Goal: Information Seeking & Learning: Learn about a topic

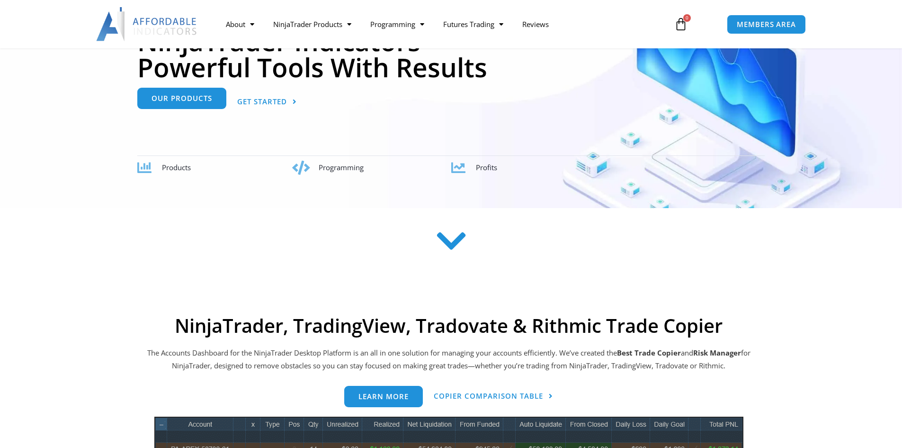
click at [180, 101] on span "Our Products" at bounding box center [182, 99] width 61 height 7
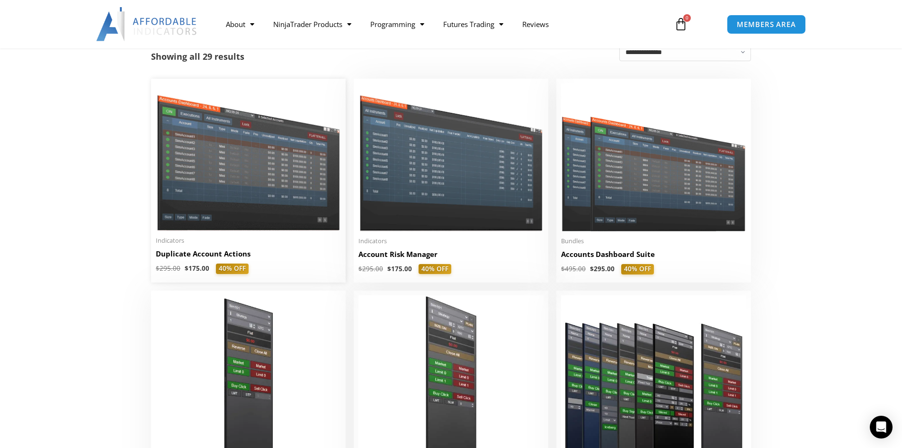
click at [206, 158] on img at bounding box center [248, 156] width 185 height 147
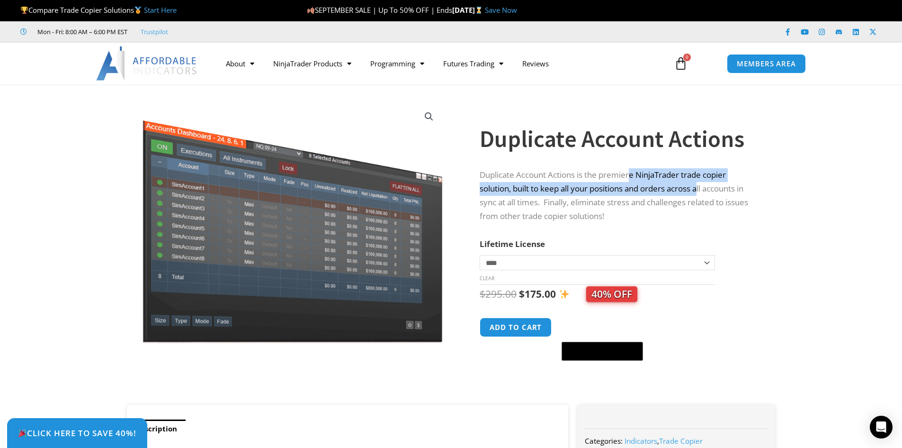
drag, startPoint x: 632, startPoint y: 175, endPoint x: 704, endPoint y: 188, distance: 73.2
click at [704, 188] on p "Duplicate Account Actions is the premiere NinjaTrader trade copier solution, bu…" at bounding box center [618, 195] width 277 height 55
click at [666, 199] on p "Duplicate Account Actions is the premiere NinjaTrader trade copier solution, bu…" at bounding box center [618, 195] width 277 height 55
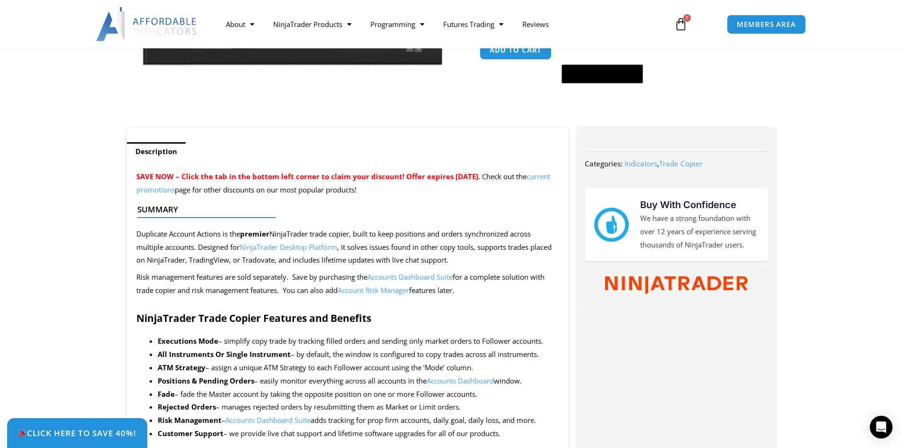
scroll to position [284, 0]
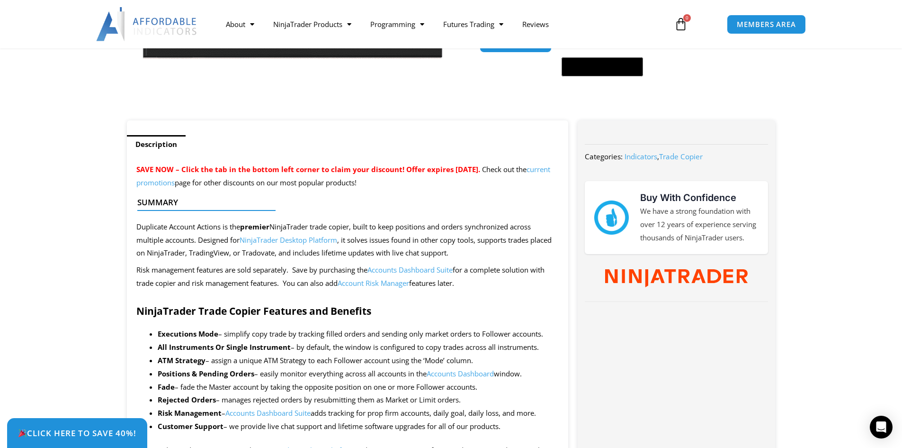
drag, startPoint x: 404, startPoint y: 237, endPoint x: 172, endPoint y: 242, distance: 232.6
click at [172, 242] on span "Duplicate Account Actions is the premier NinjaTrader trade copier, built to kee…" at bounding box center [343, 240] width 415 height 36
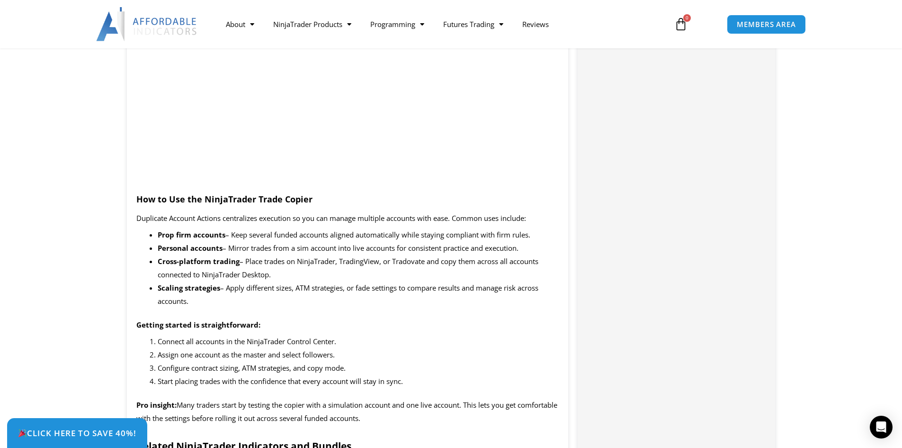
scroll to position [852, 0]
drag, startPoint x: 180, startPoint y: 272, endPoint x: 298, endPoint y: 304, distance: 122.7
click at [273, 274] on li "Cross-platform trading – Place trades on NinjaTrader, TradingView, or Tradovate…" at bounding box center [359, 267] width 402 height 27
click at [300, 305] on li "Scaling strategies – Apply different sizes, ATM strategies, or fade settings to…" at bounding box center [359, 294] width 402 height 27
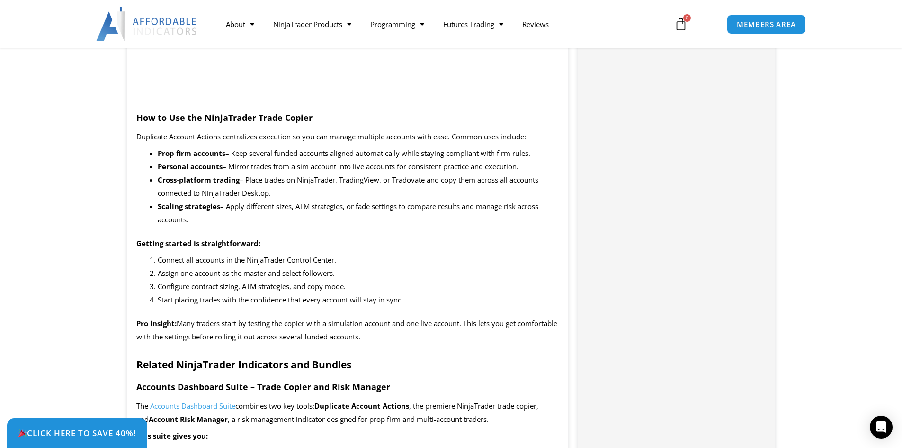
scroll to position [947, 0]
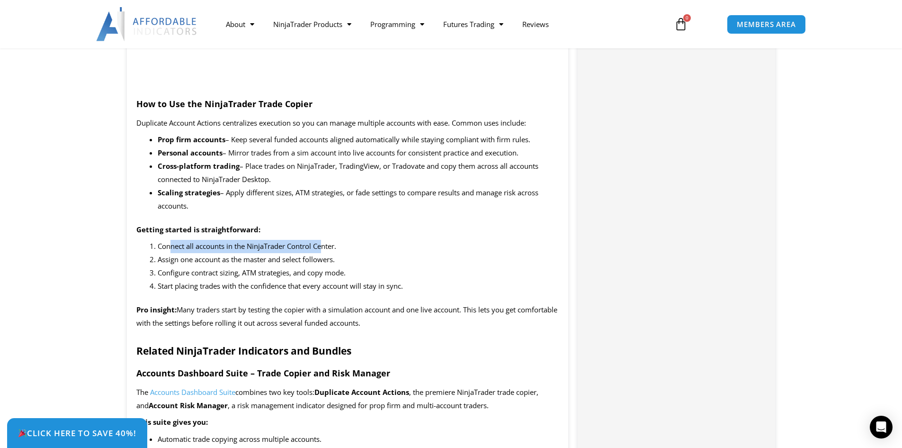
drag, startPoint x: 201, startPoint y: 243, endPoint x: 326, endPoint y: 244, distance: 125.0
click at [326, 244] on span "Connect all accounts in the NinjaTrader Control Center." at bounding box center [247, 245] width 179 height 9
drag, startPoint x: 197, startPoint y: 260, endPoint x: 311, endPoint y: 260, distance: 113.2
click at [311, 260] on span "Assign one account as the master and select followers." at bounding box center [246, 258] width 177 height 9
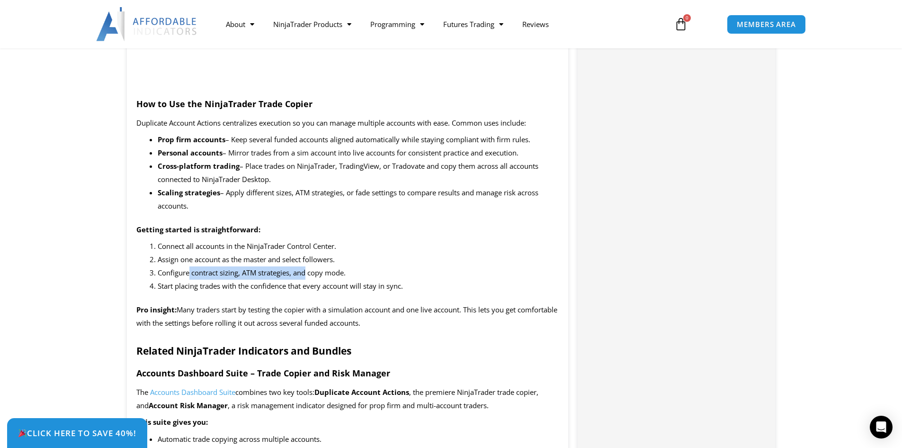
drag, startPoint x: 189, startPoint y: 275, endPoint x: 308, endPoint y: 267, distance: 119.2
click at [308, 267] on li "Configure contract sizing, ATM strategies, and copy mode." at bounding box center [359, 272] width 402 height 13
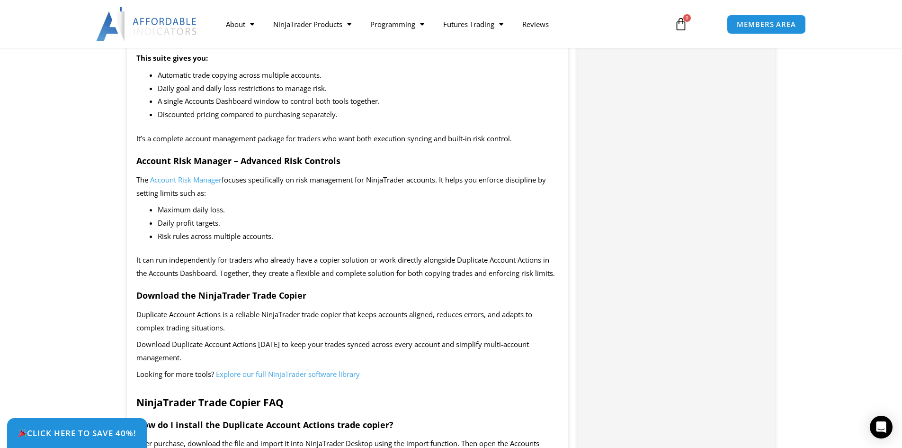
scroll to position [1326, 0]
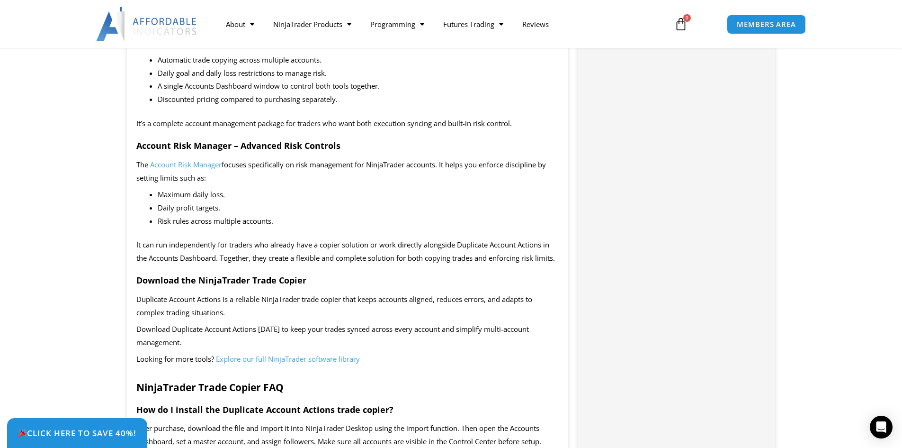
drag, startPoint x: 303, startPoint y: 249, endPoint x: 251, endPoint y: 253, distance: 52.3
drag, startPoint x: 251, startPoint y: 253, endPoint x: 224, endPoint y: 253, distance: 26.5
click at [224, 253] on span "It can run independently for traders who already have a copier solution or work…" at bounding box center [345, 251] width 419 height 23
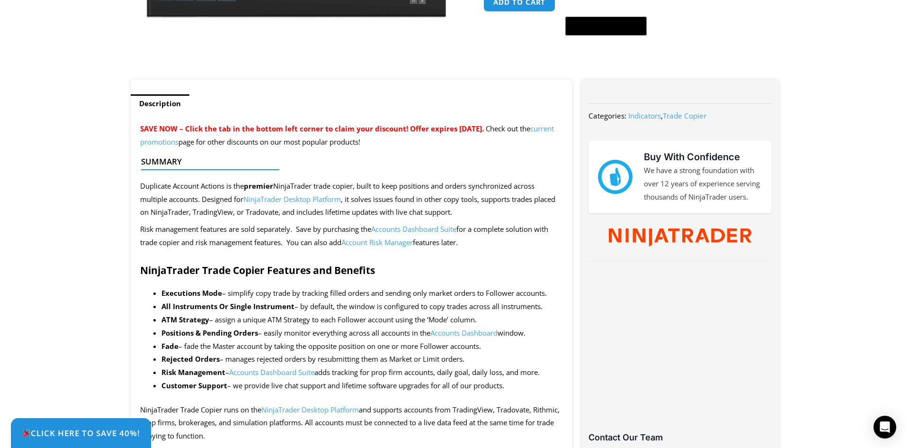
scroll to position [0, 0]
